Goal: Information Seeking & Learning: Learn about a topic

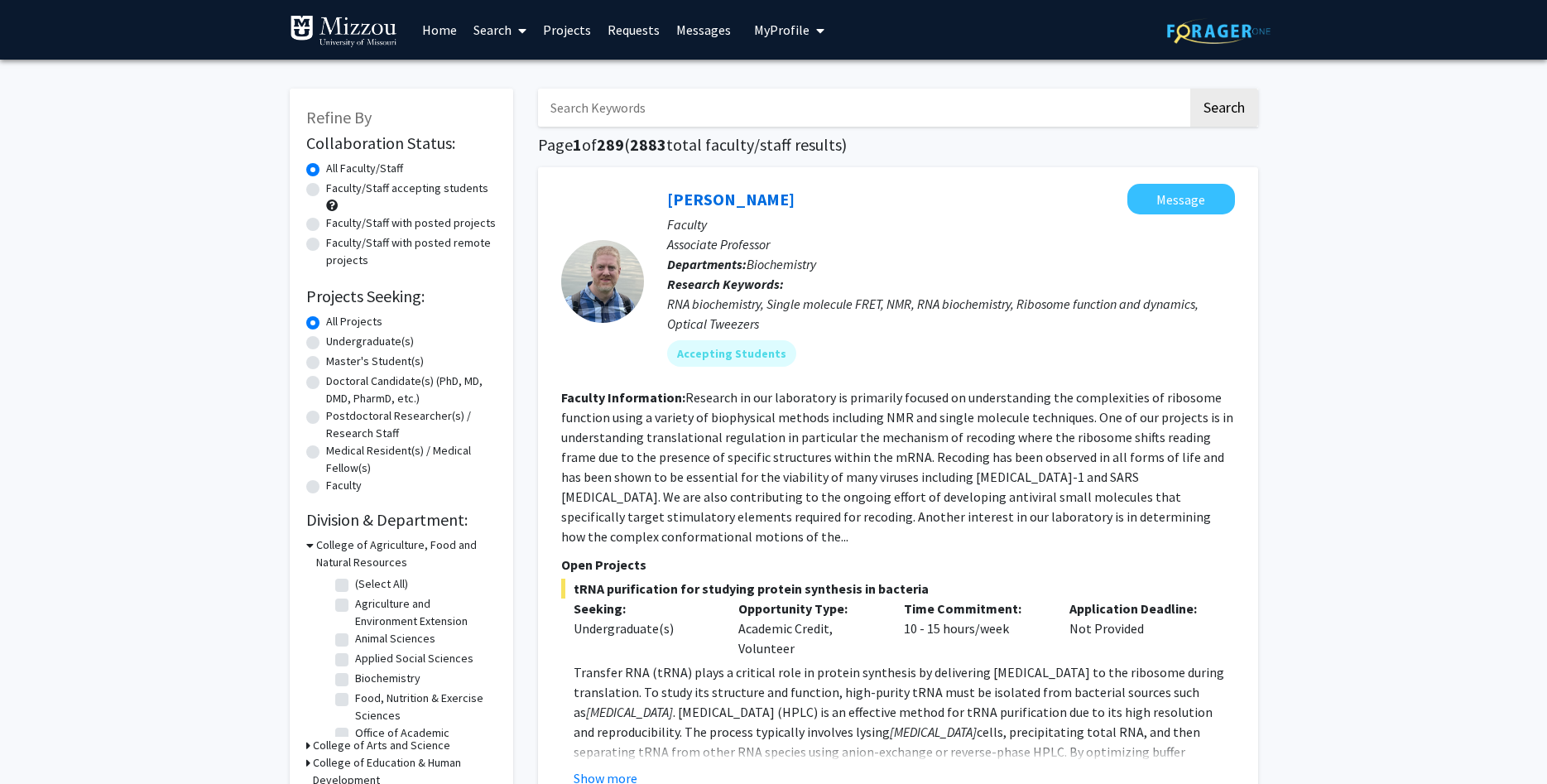
click at [714, 113] on input "Search Keywords" at bounding box center [862, 107] width 649 height 38
type input "p"
click at [355, 702] on label "Plant Science & Technology" at bounding box center [423, 702] width 137 height 17
click at [355, 702] on input "Plant Science & Technology" at bounding box center [360, 698] width 11 height 11
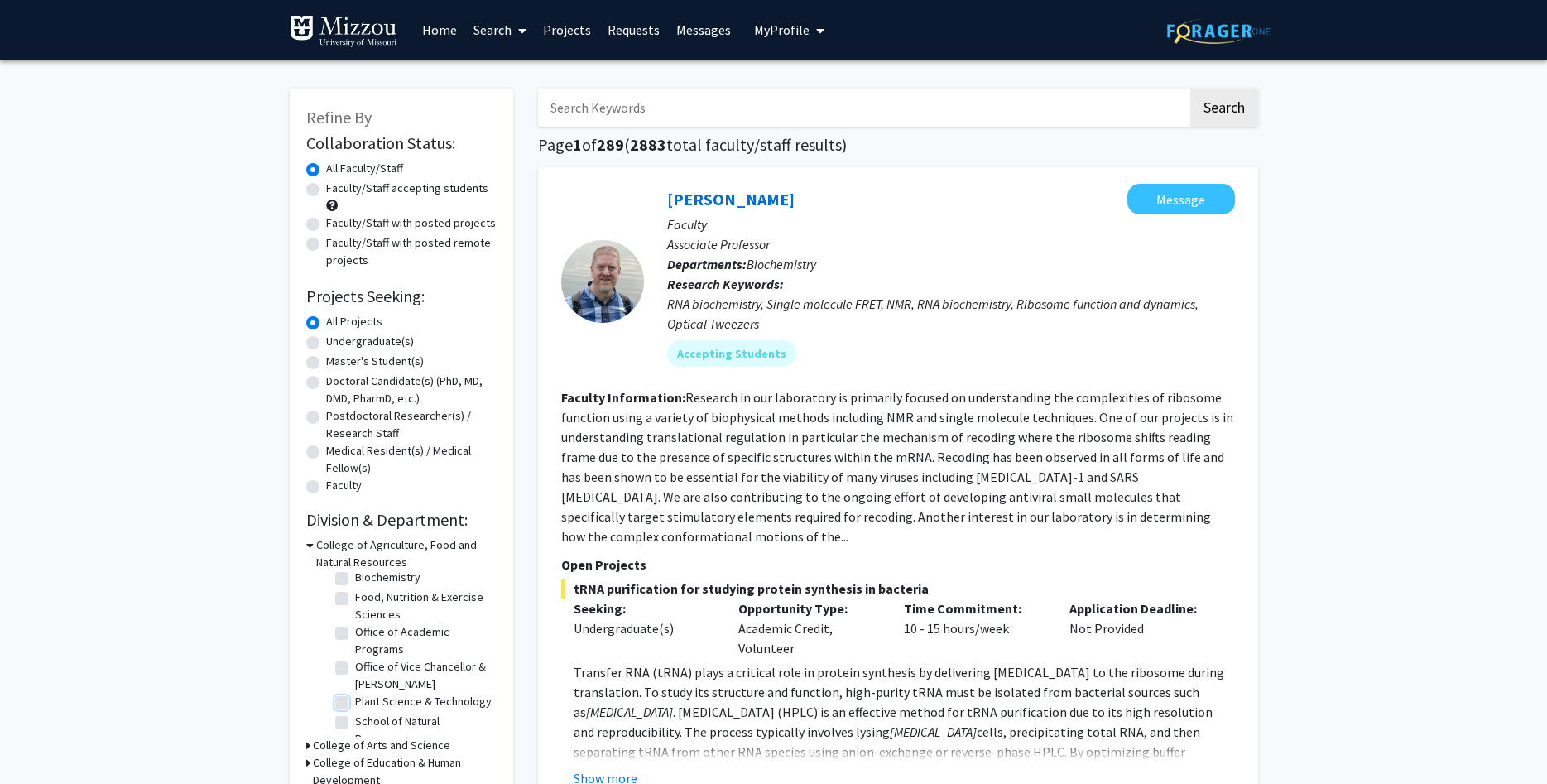
checkbox input "true"
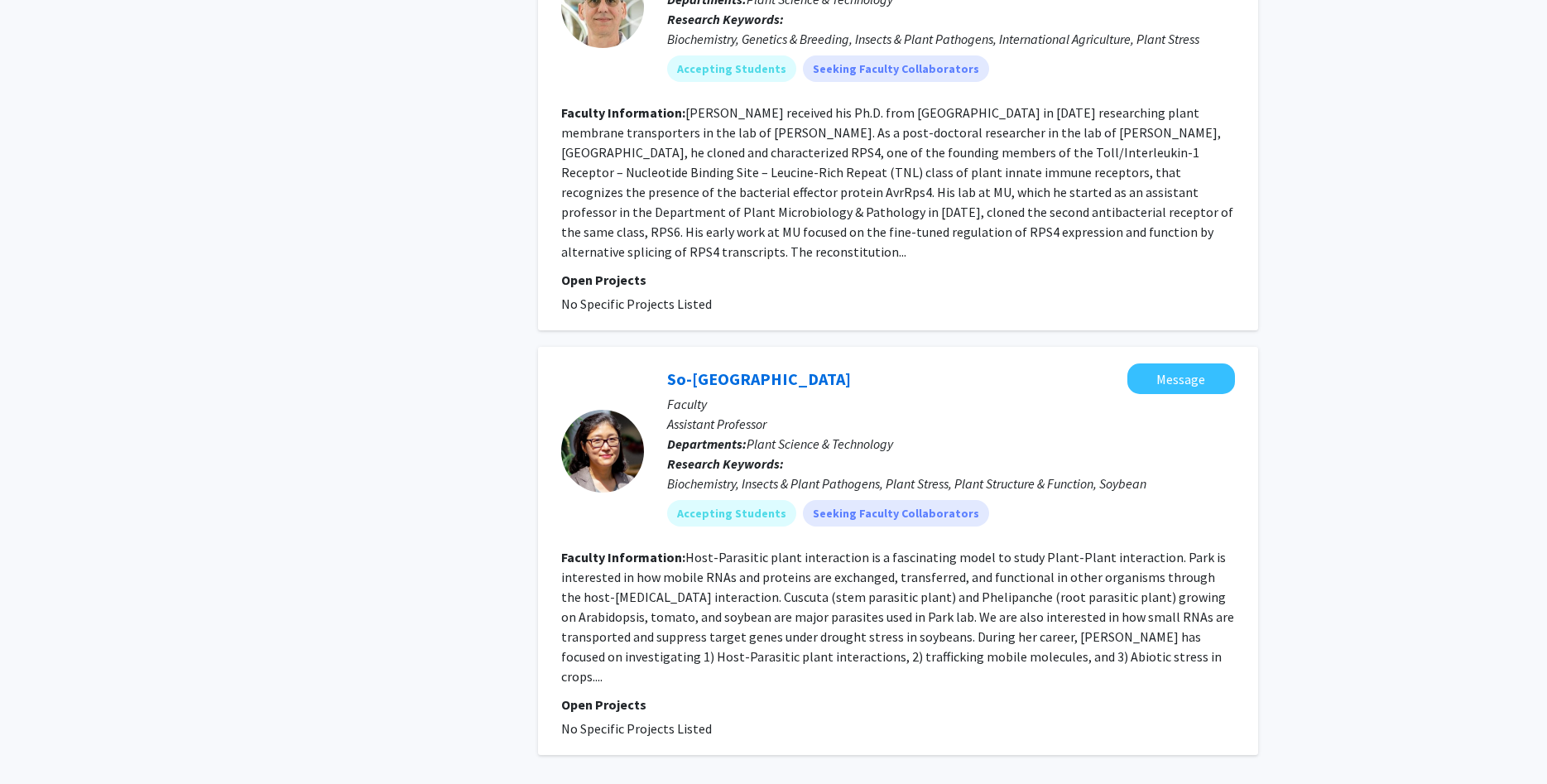
scroll to position [3545, 0]
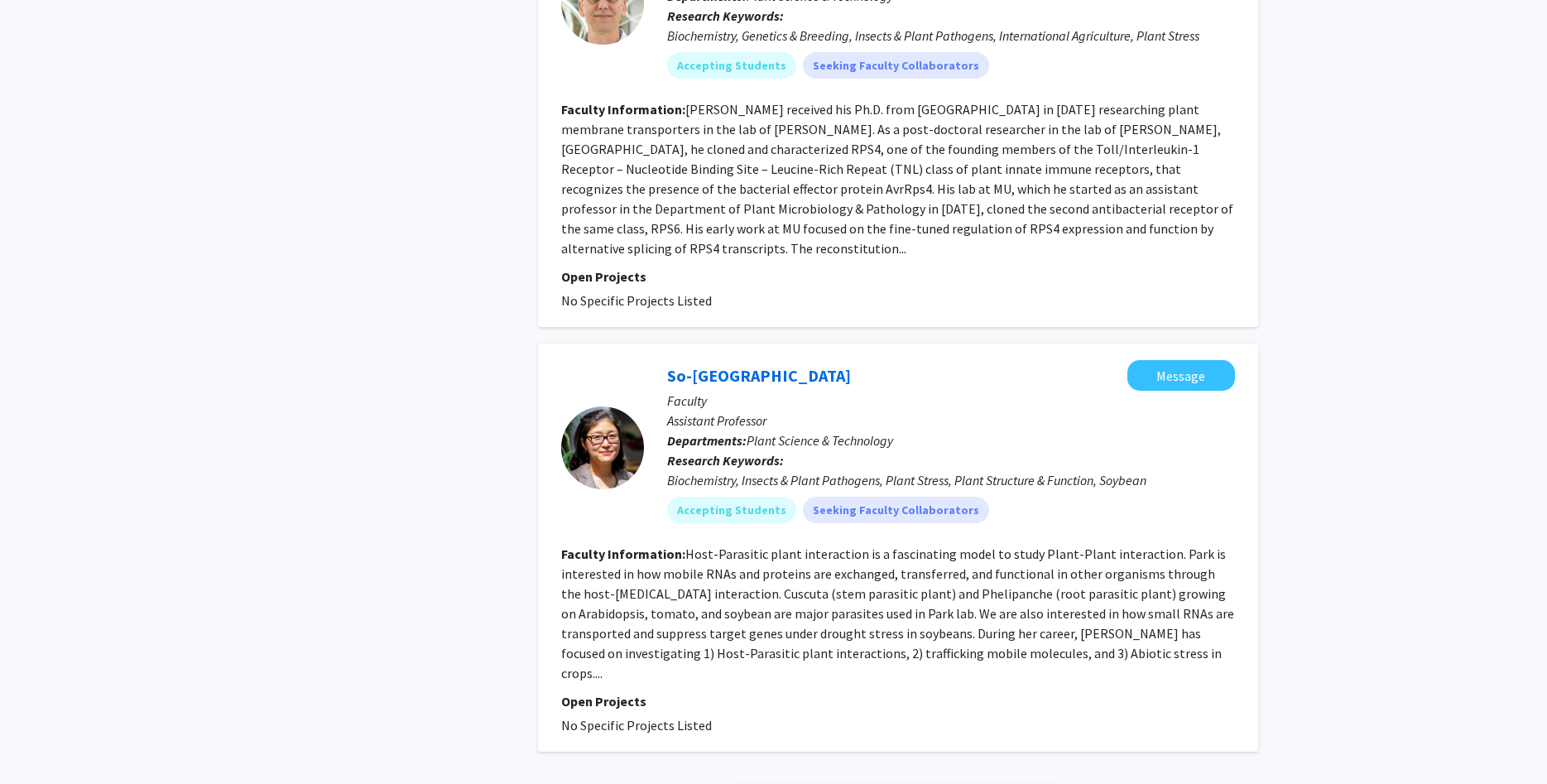
click at [1022, 783] on link "Next »" at bounding box center [1036, 799] width 57 height 29
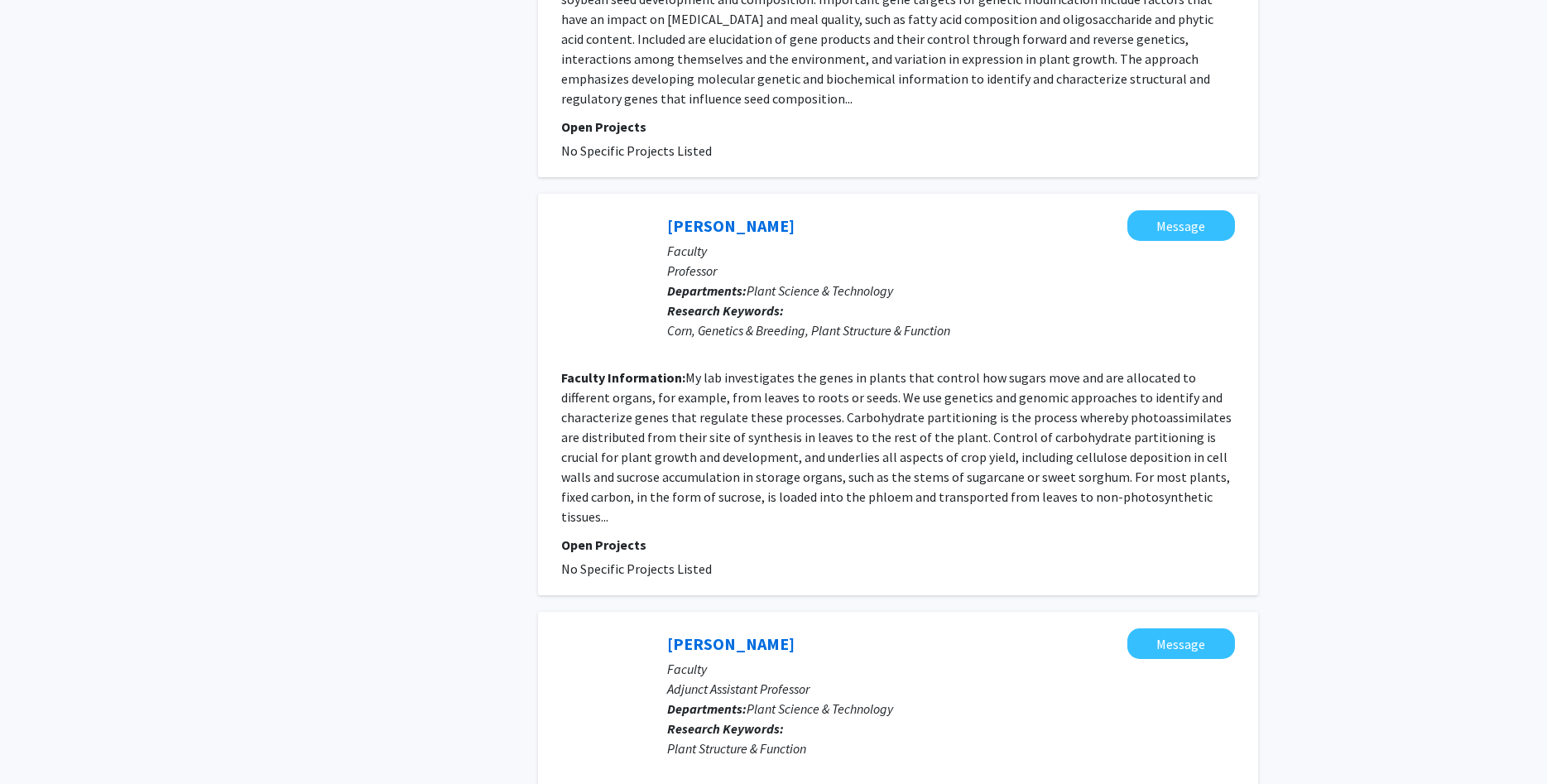
scroll to position [3038, 0]
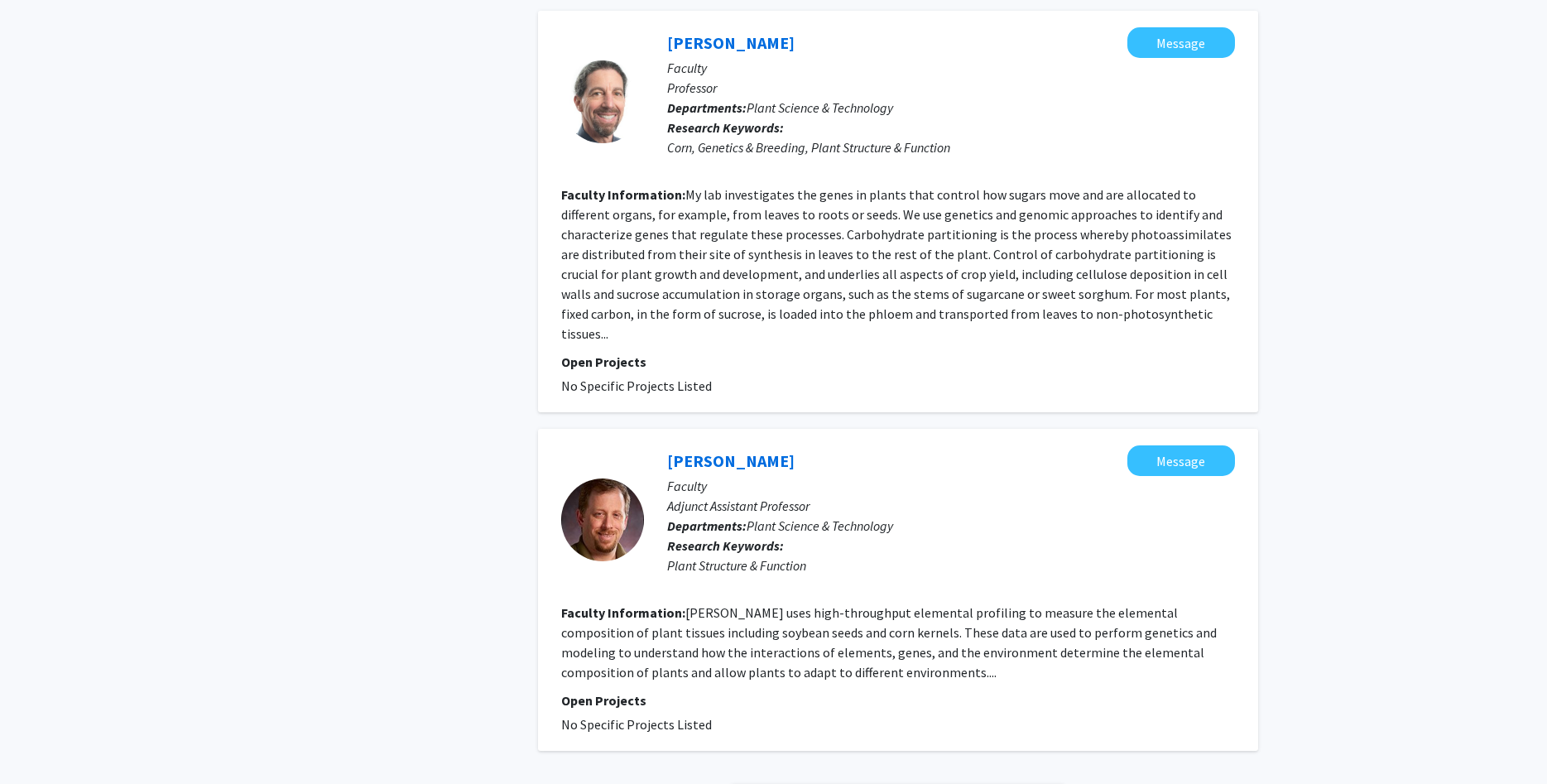
click at [1045, 783] on span "Next »" at bounding box center [1035, 797] width 35 height 16
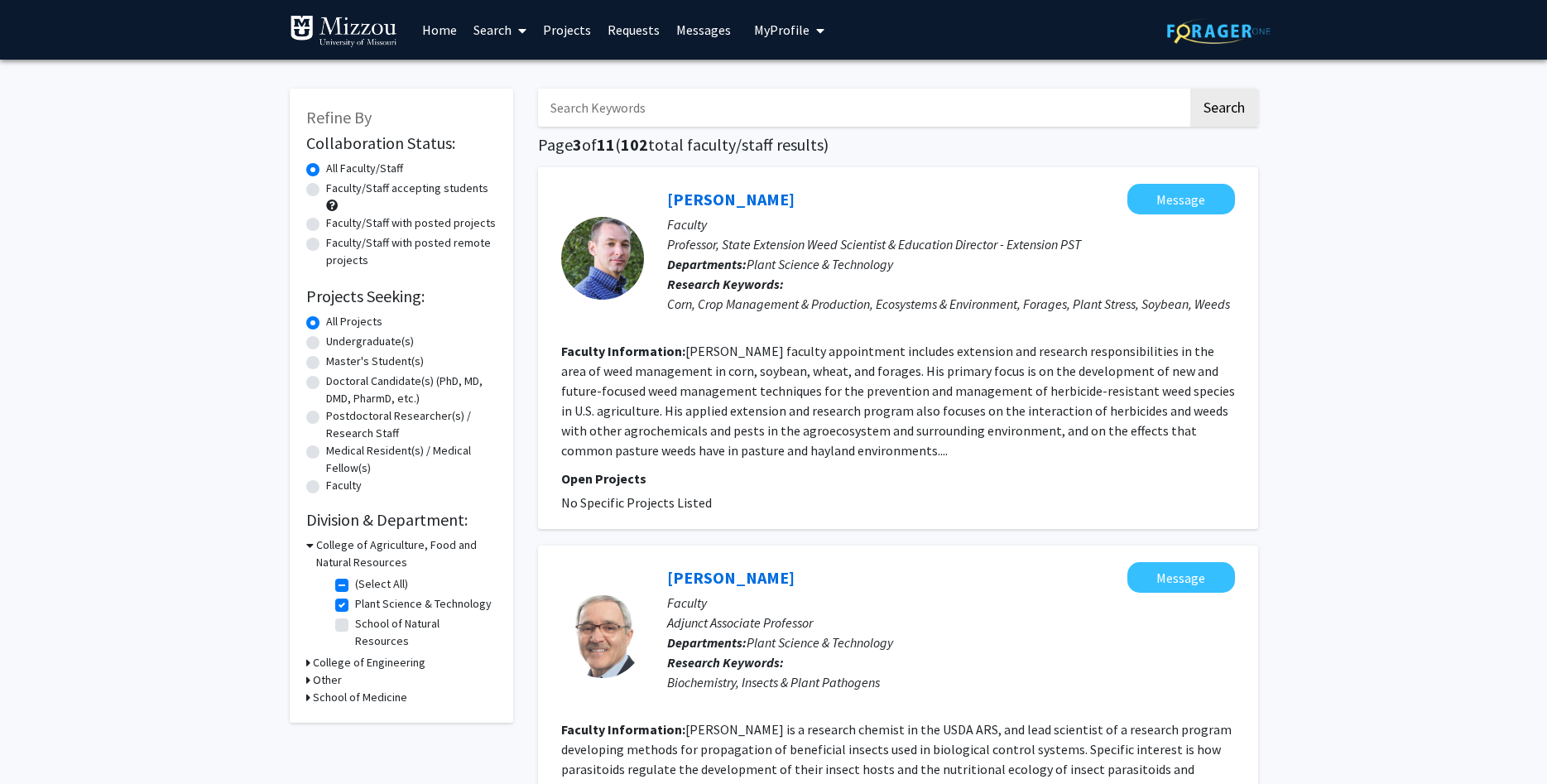
click at [765, 39] on button "My Profile" at bounding box center [789, 29] width 80 height 59
click at [820, 78] on span "[PERSON_NAME]" at bounding box center [856, 76] width 100 height 18
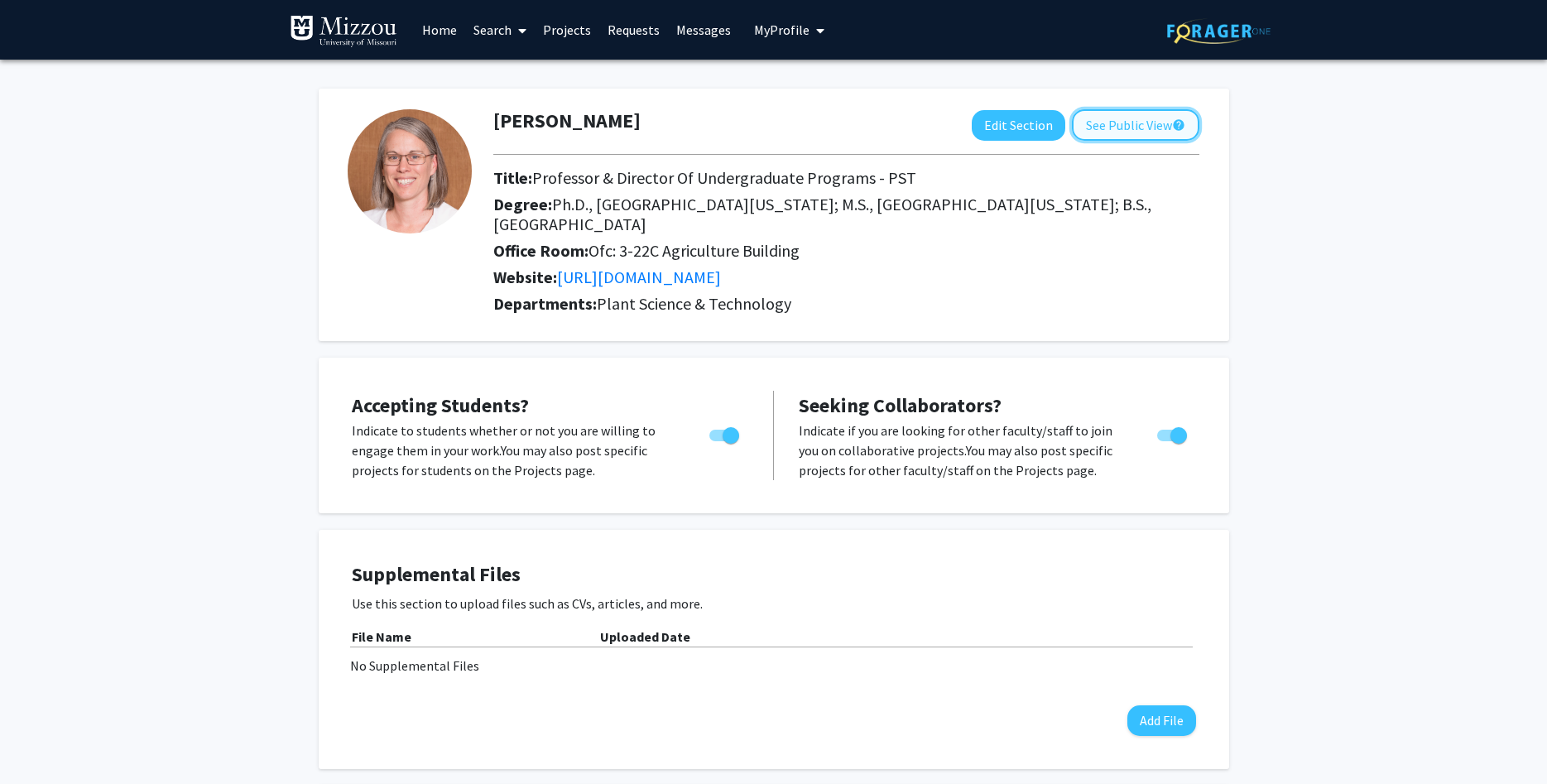
click at [1121, 125] on button "See Public View help" at bounding box center [1136, 125] width 127 height 32
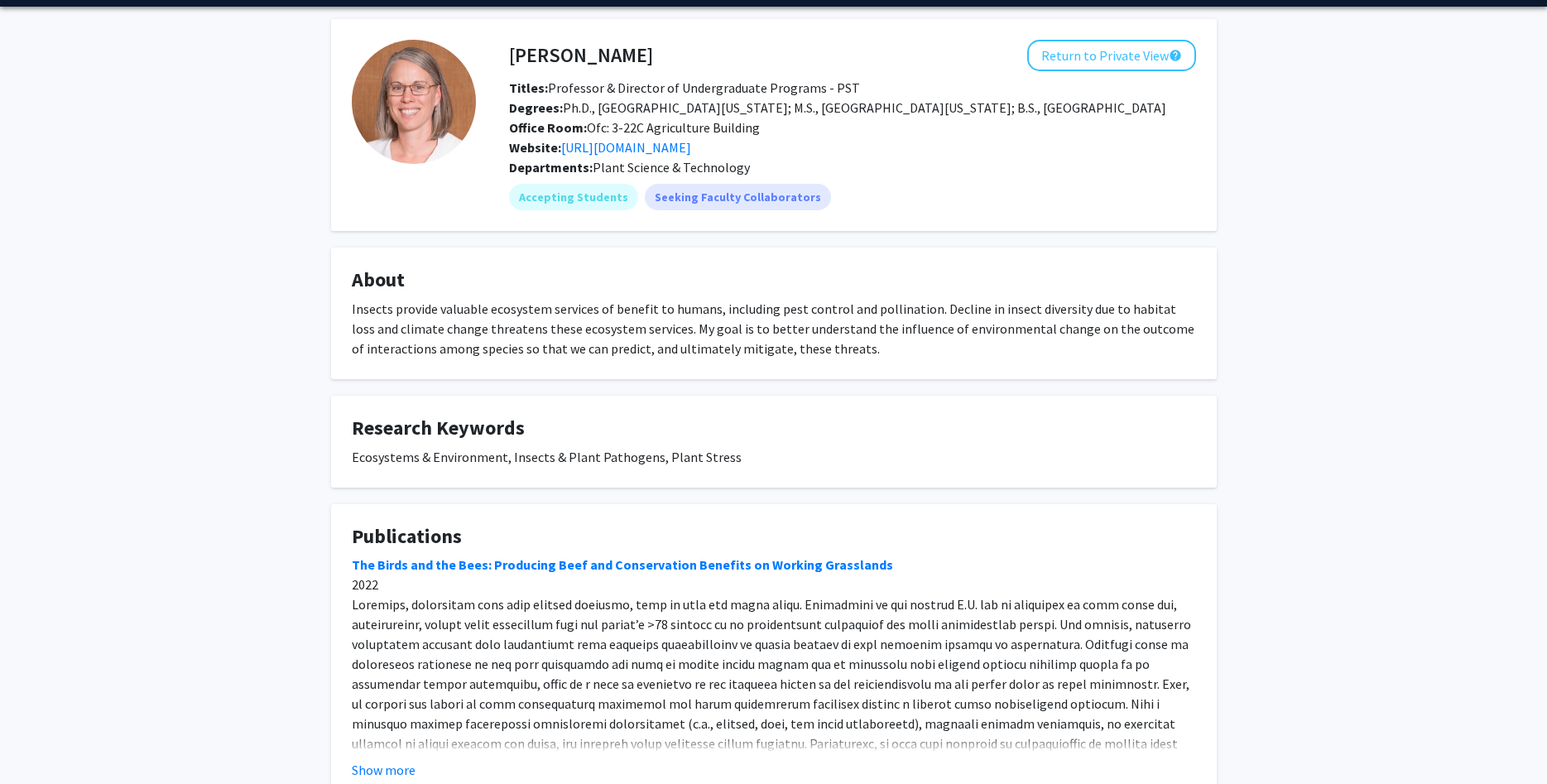
scroll to position [173, 0]
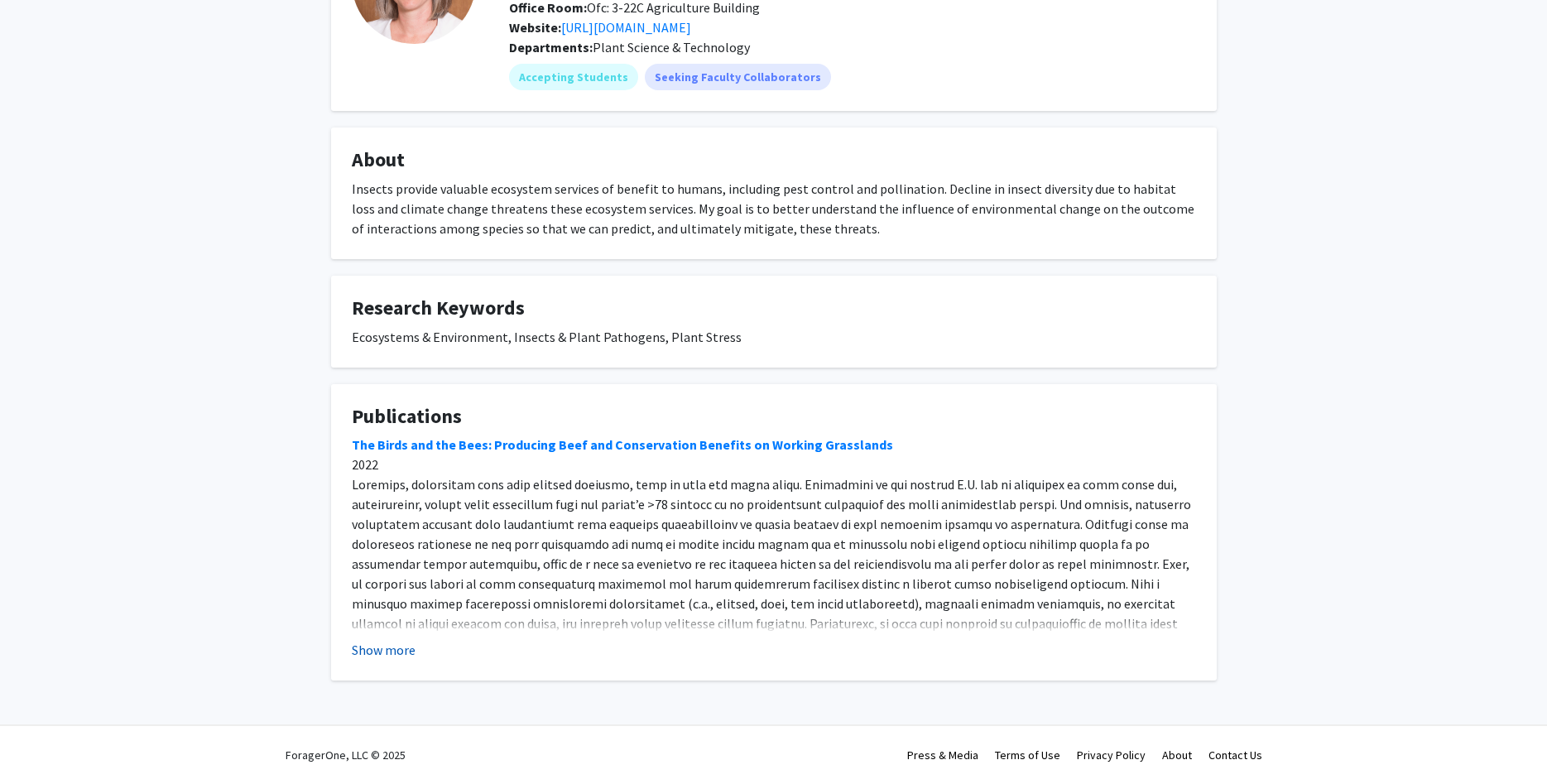
click at [369, 653] on button "Show more" at bounding box center [384, 649] width 64 height 20
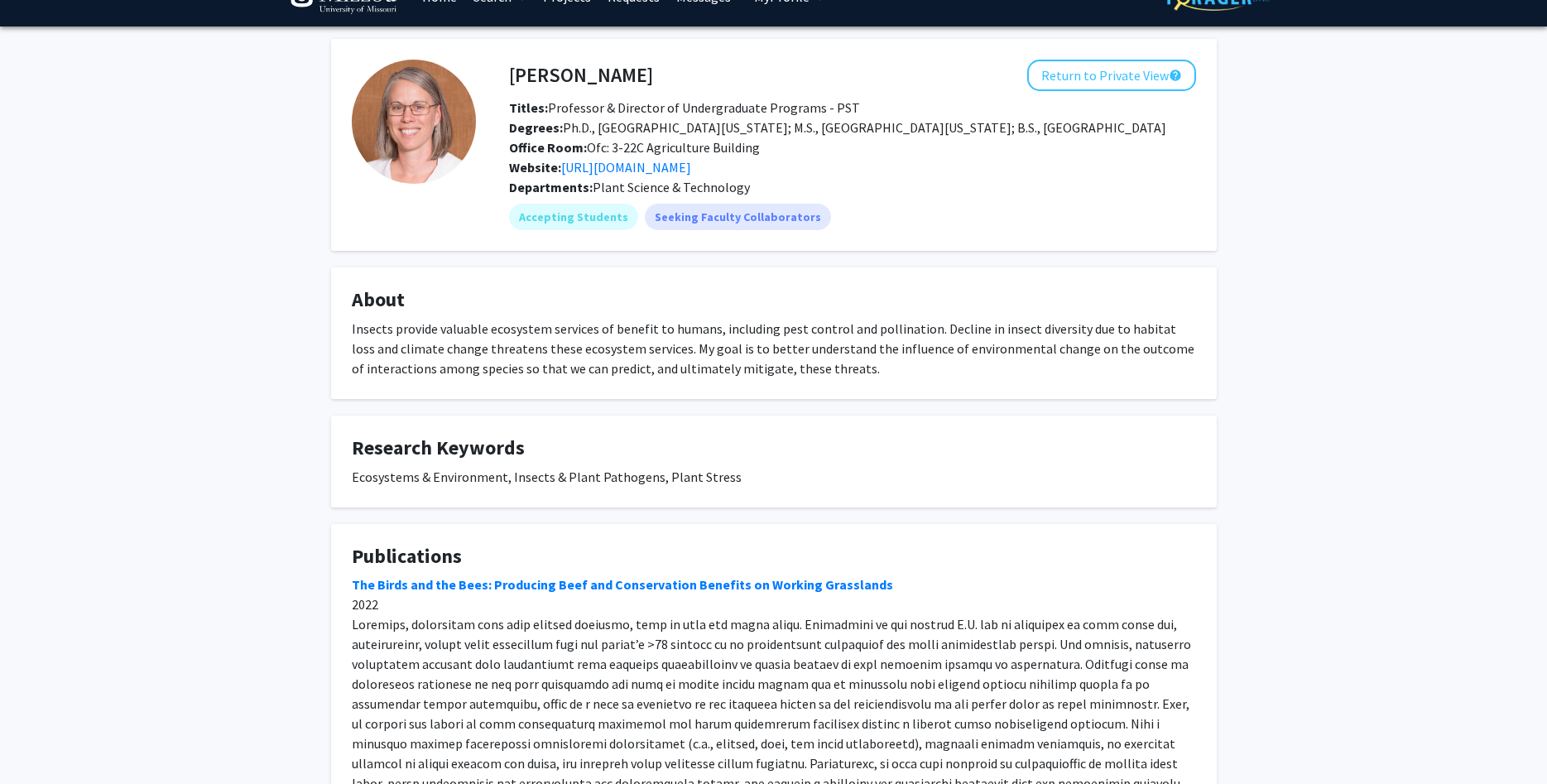
scroll to position [0, 0]
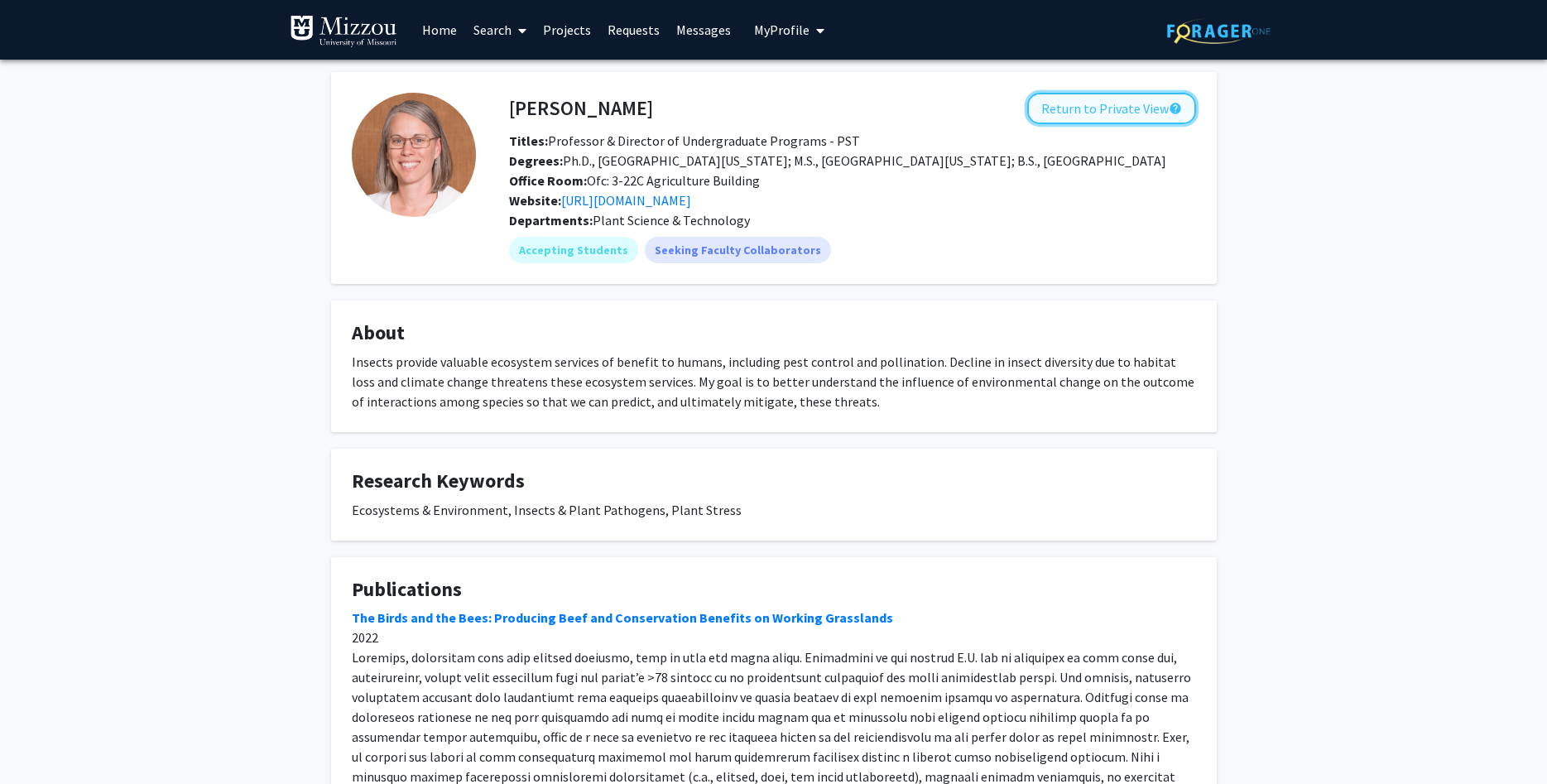
click at [1087, 116] on button "Return to Private View help" at bounding box center [1112, 108] width 169 height 32
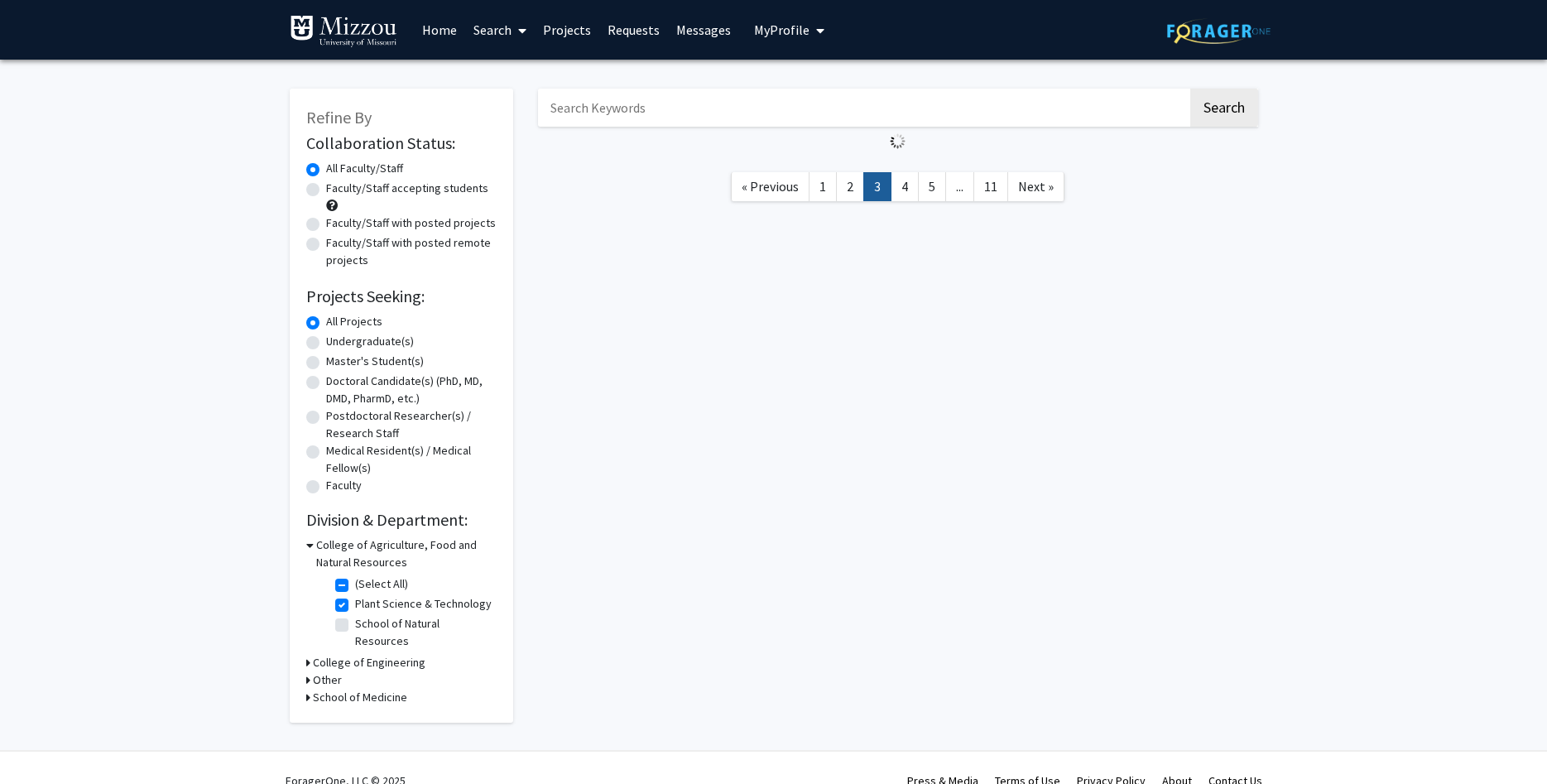
scroll to position [11, 0]
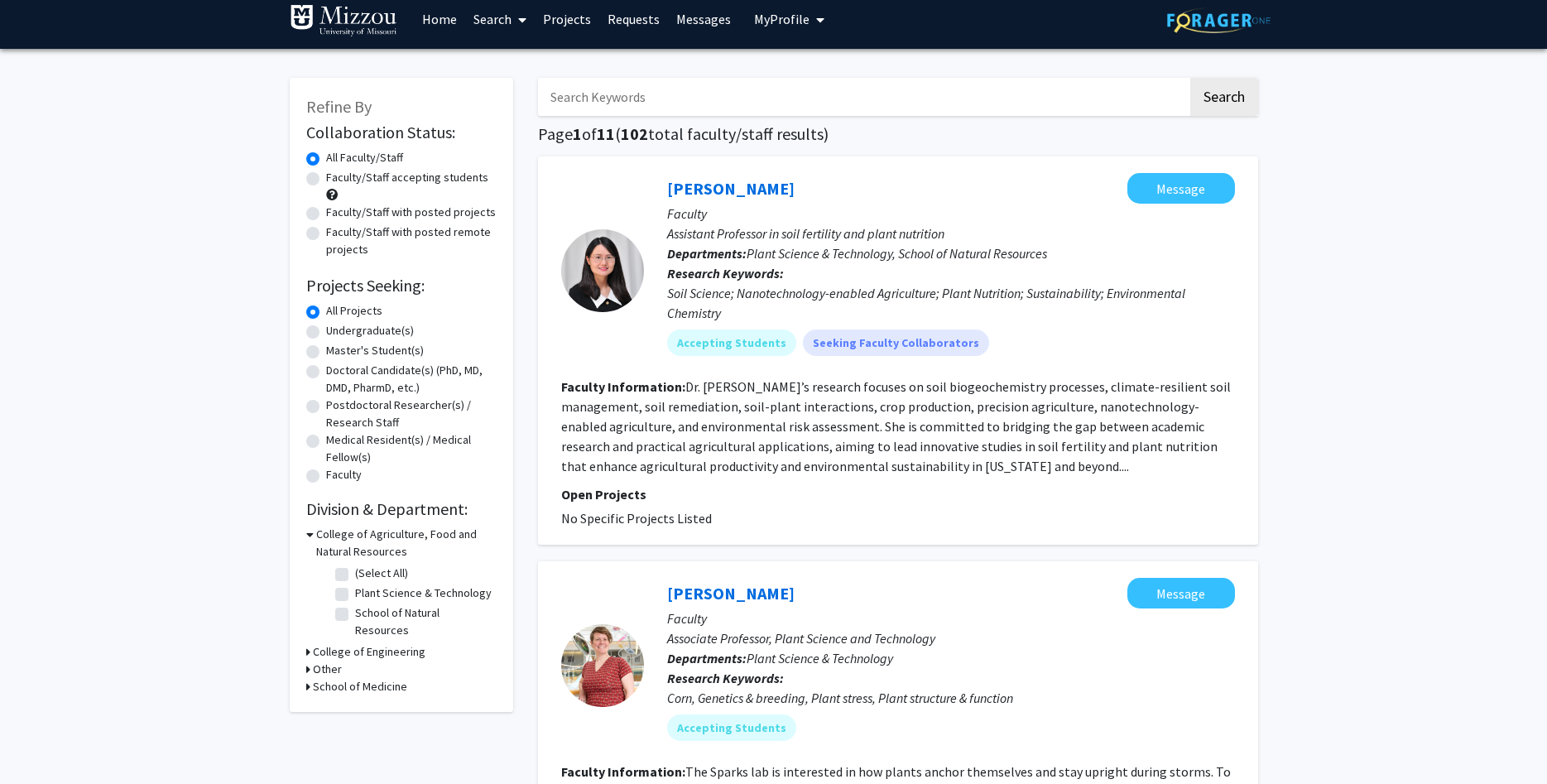
checkbox input "false"
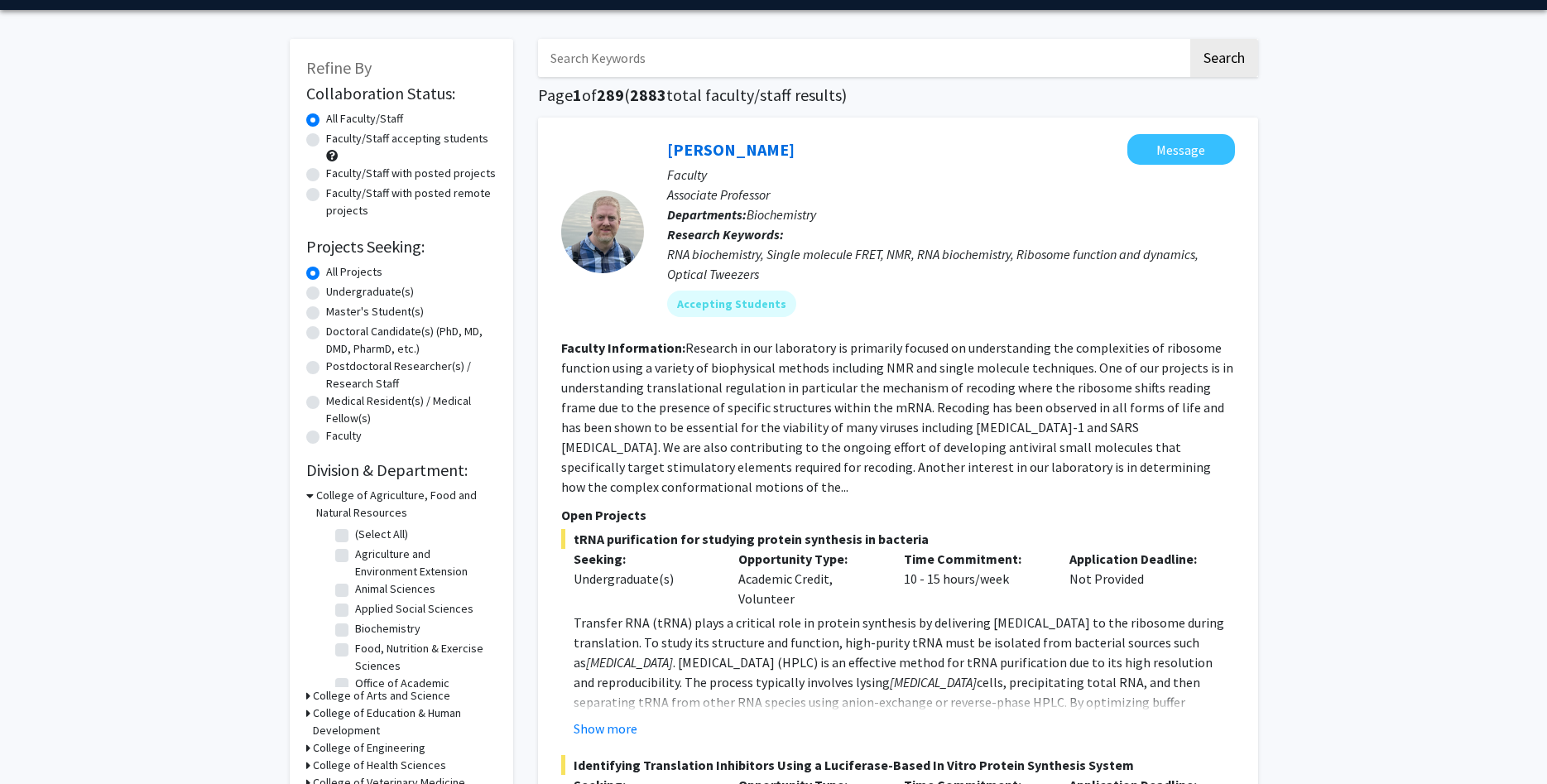
scroll to position [169, 0]
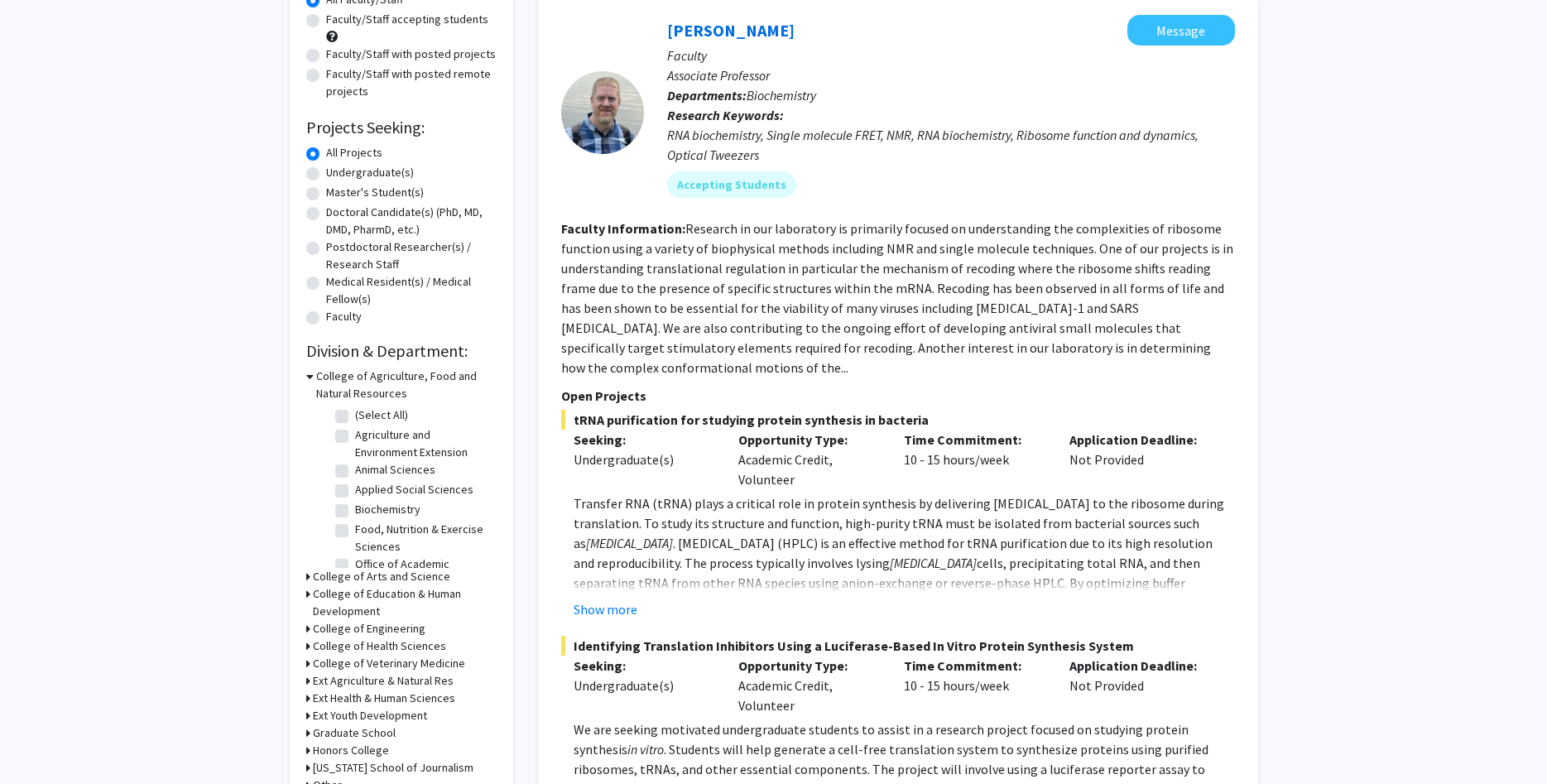
click at [326, 176] on label "Undergraduate(s)" at bounding box center [370, 173] width 88 height 17
click at [326, 174] on input "Undergraduate(s)" at bounding box center [332, 169] width 11 height 11
radio input "true"
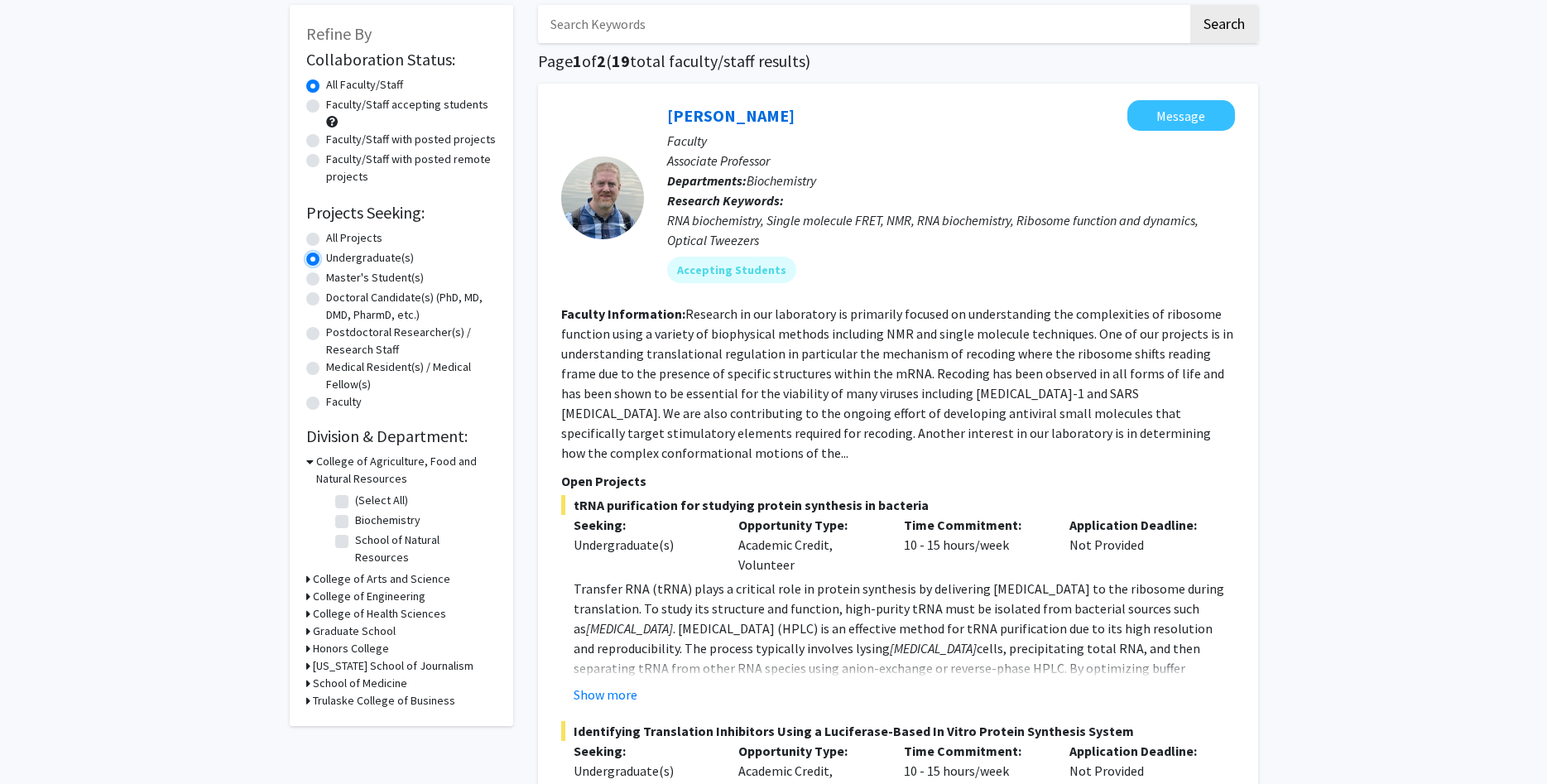
scroll to position [84, 0]
click at [355, 501] on label "(Select All)" at bounding box center [381, 499] width 53 height 17
click at [355, 501] on input "(Select All)" at bounding box center [360, 495] width 11 height 11
checkbox input "true"
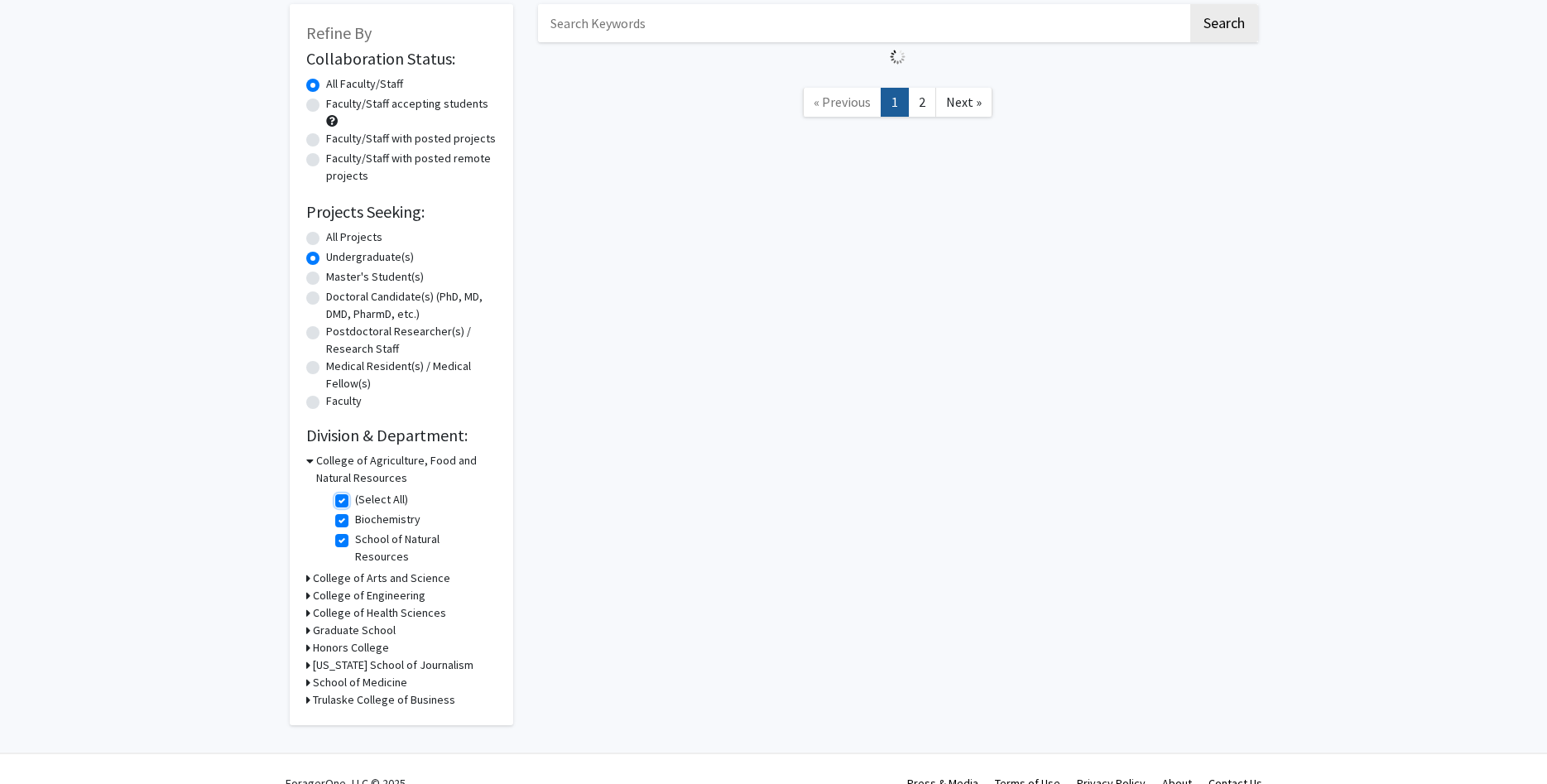
checkbox input "true"
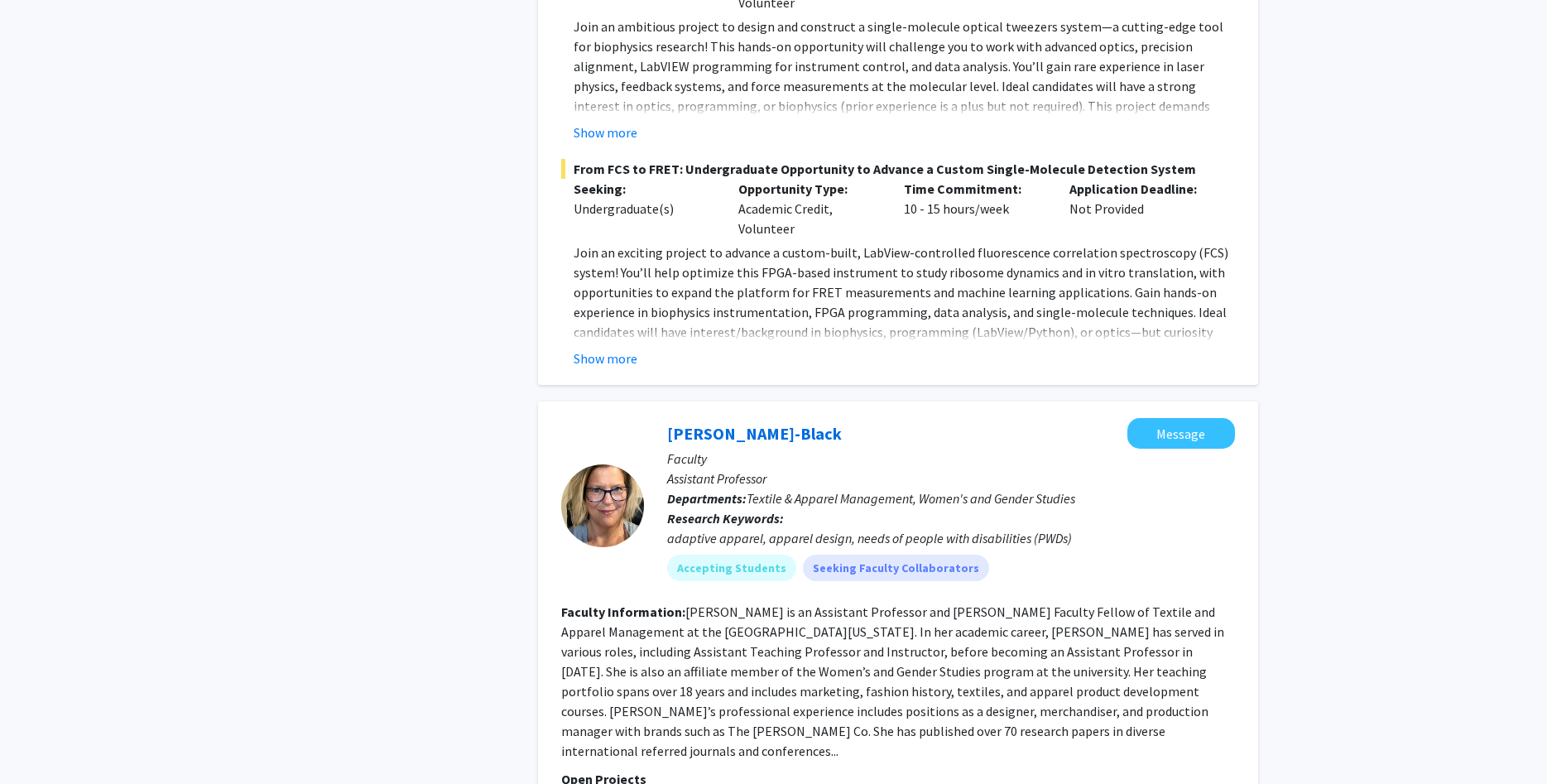
scroll to position [337, 0]
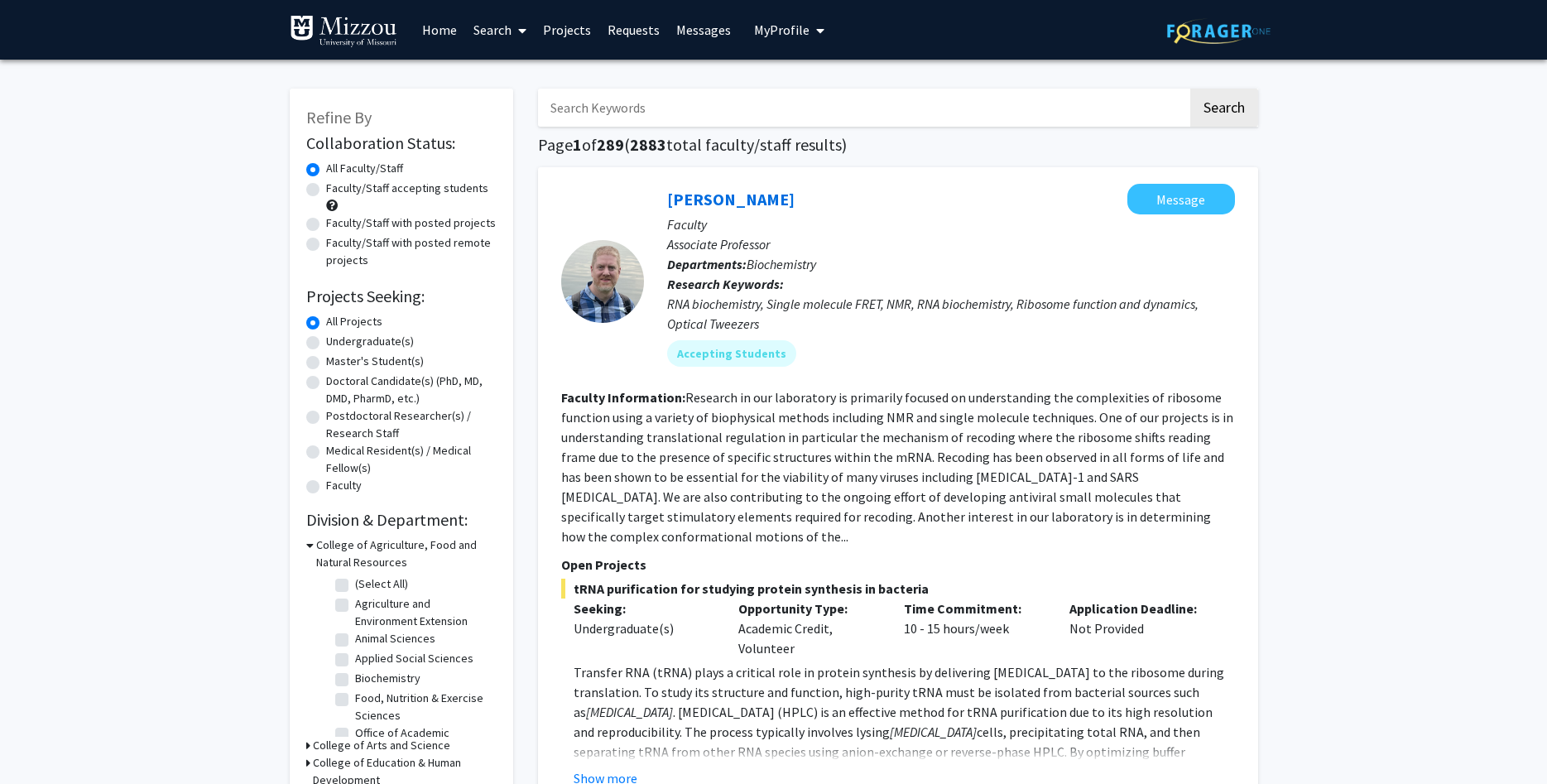
click at [326, 187] on label "Faculty/Staff accepting students" at bounding box center [407, 188] width 162 height 17
click at [326, 187] on input "Faculty/Staff accepting students" at bounding box center [332, 185] width 11 height 11
radio input "true"
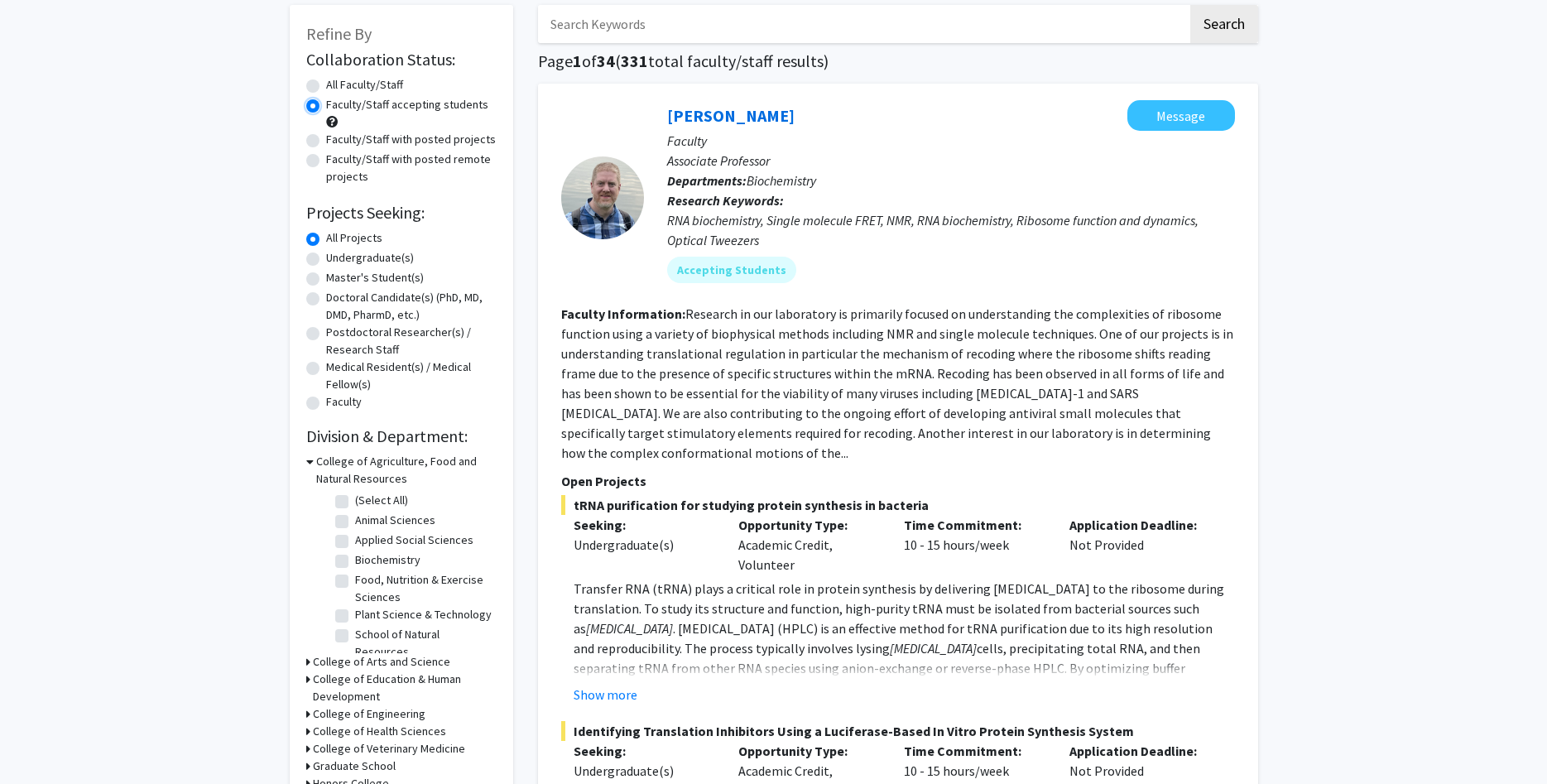
scroll to position [84, 0]
click at [355, 617] on label "Plant Science & Technology" at bounding box center [423, 613] width 137 height 17
click at [355, 616] on input "Plant Science & Technology" at bounding box center [360, 610] width 11 height 11
checkbox input "true"
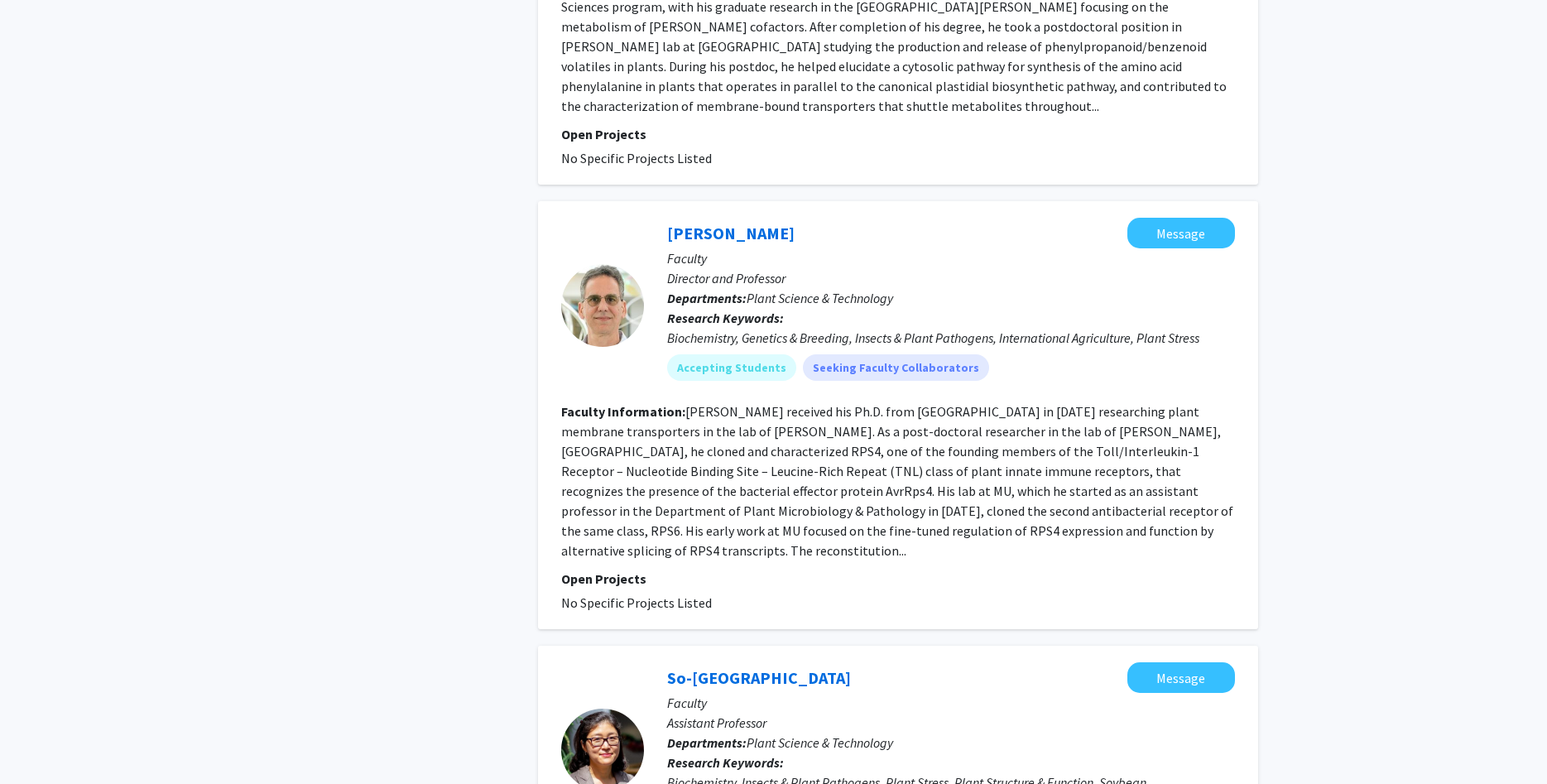
scroll to position [3616, 0]
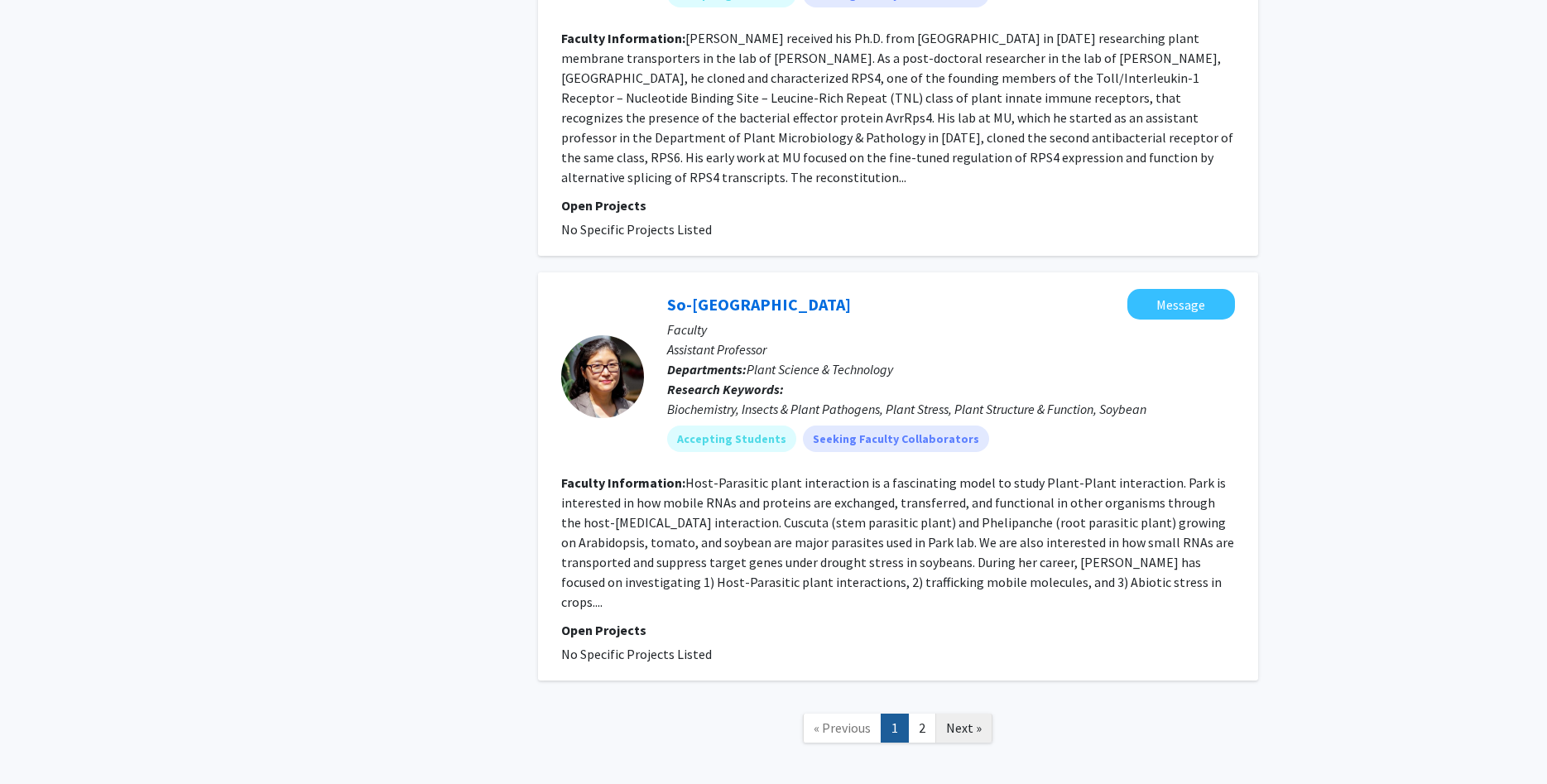
click at [963, 719] on span "Next »" at bounding box center [963, 726] width 35 height 16
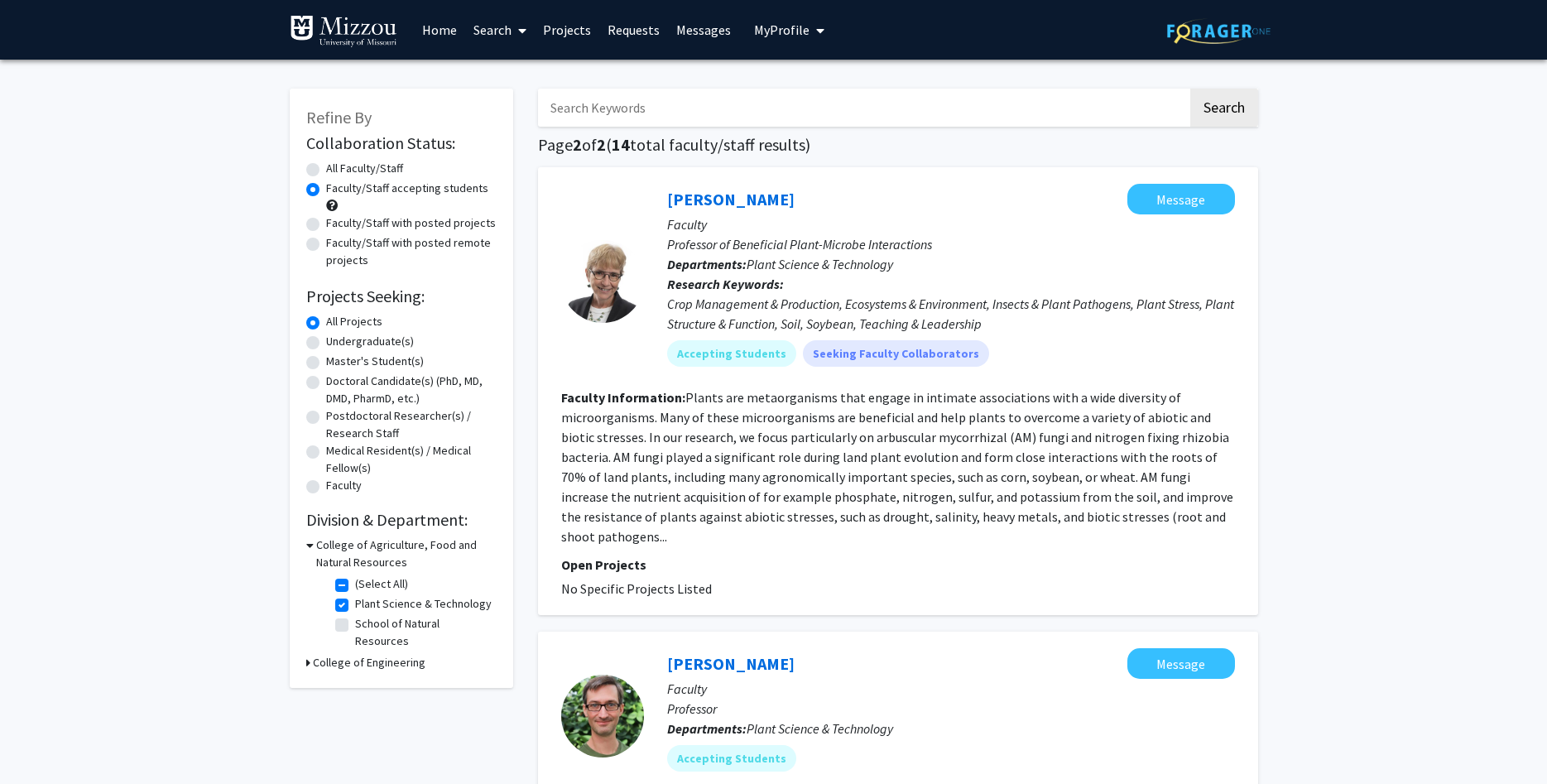
click at [708, 518] on fg-read-more "Plants are metaorganisms that engage in intimate associations with a wide diver…" at bounding box center [897, 466] width 672 height 155
